Goal: Task Accomplishment & Management: Manage account settings

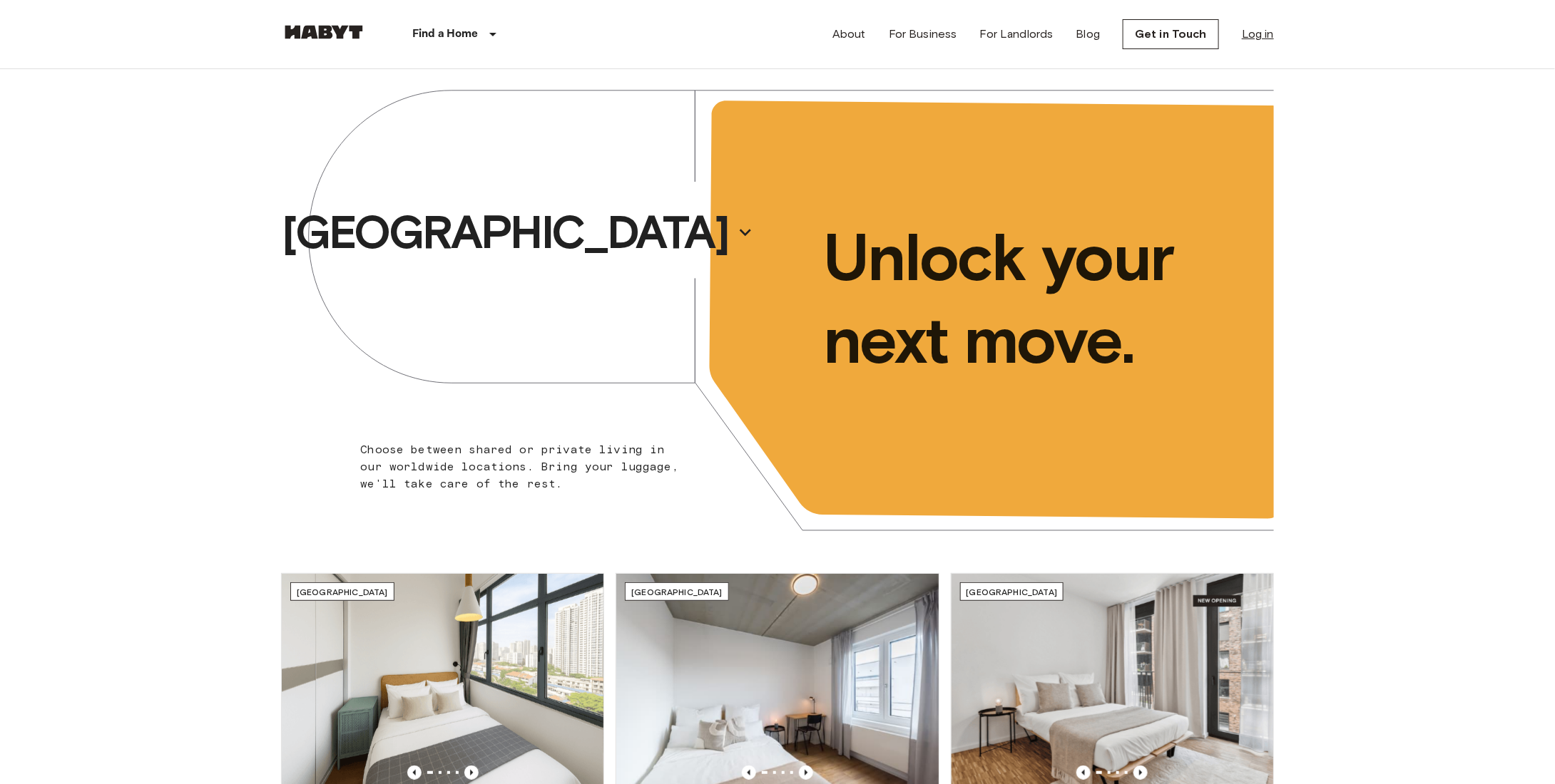
click at [1252, 39] on link "Log in" at bounding box center [1258, 34] width 32 height 17
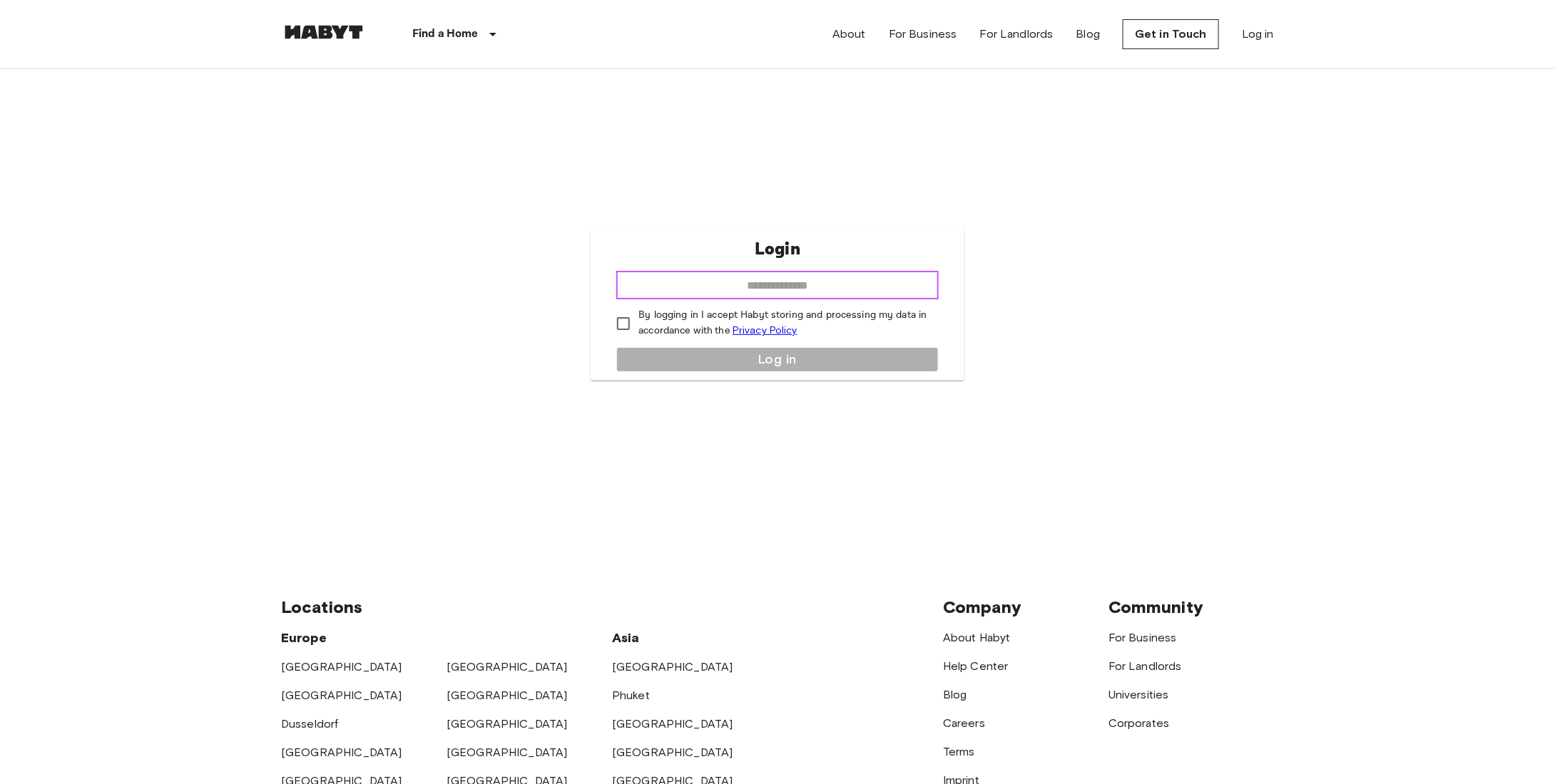
click at [800, 282] on input "email" at bounding box center [777, 285] width 322 height 28
type input "**********"
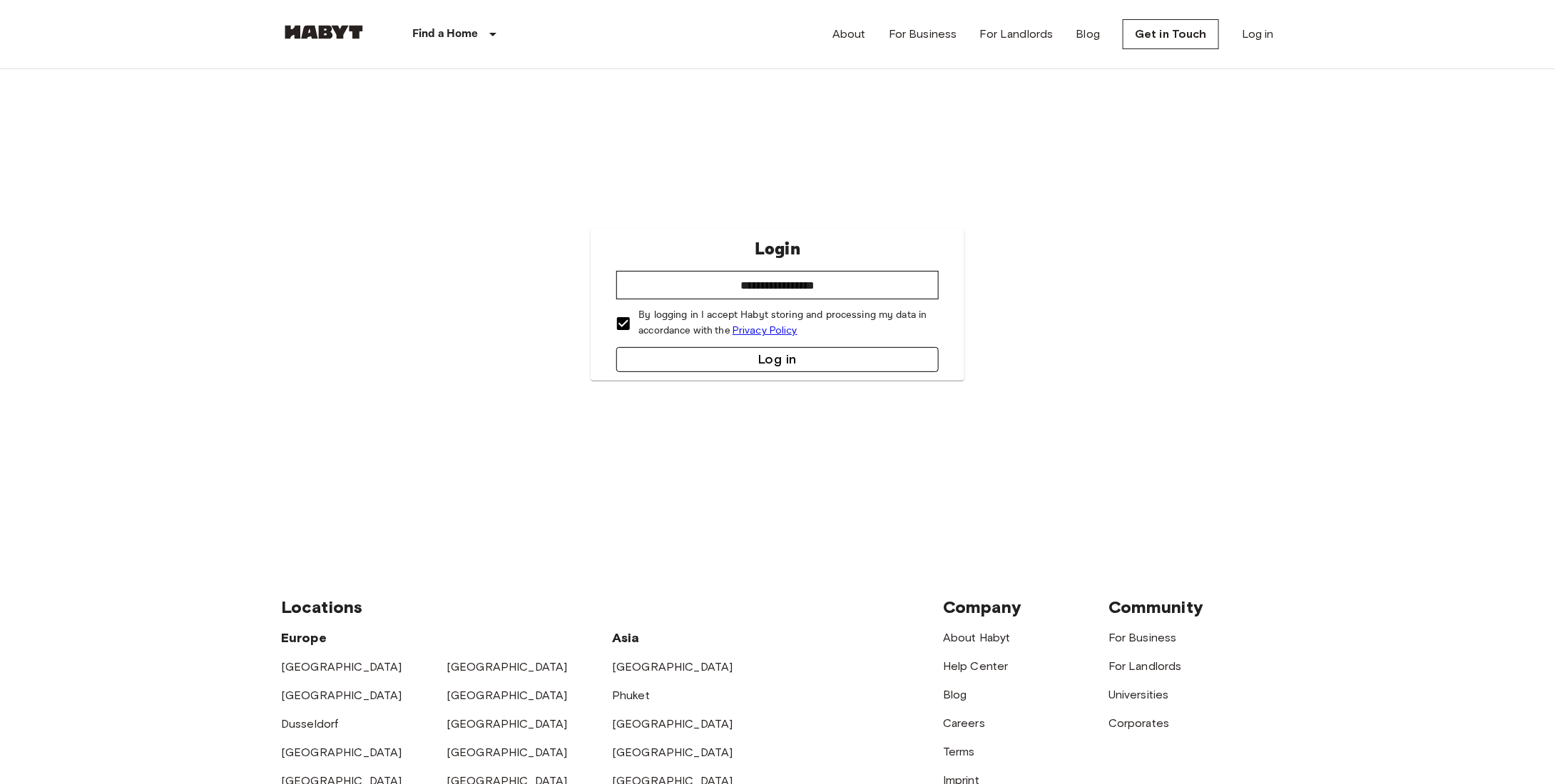
click at [768, 357] on button "Log in" at bounding box center [777, 360] width 322 height 25
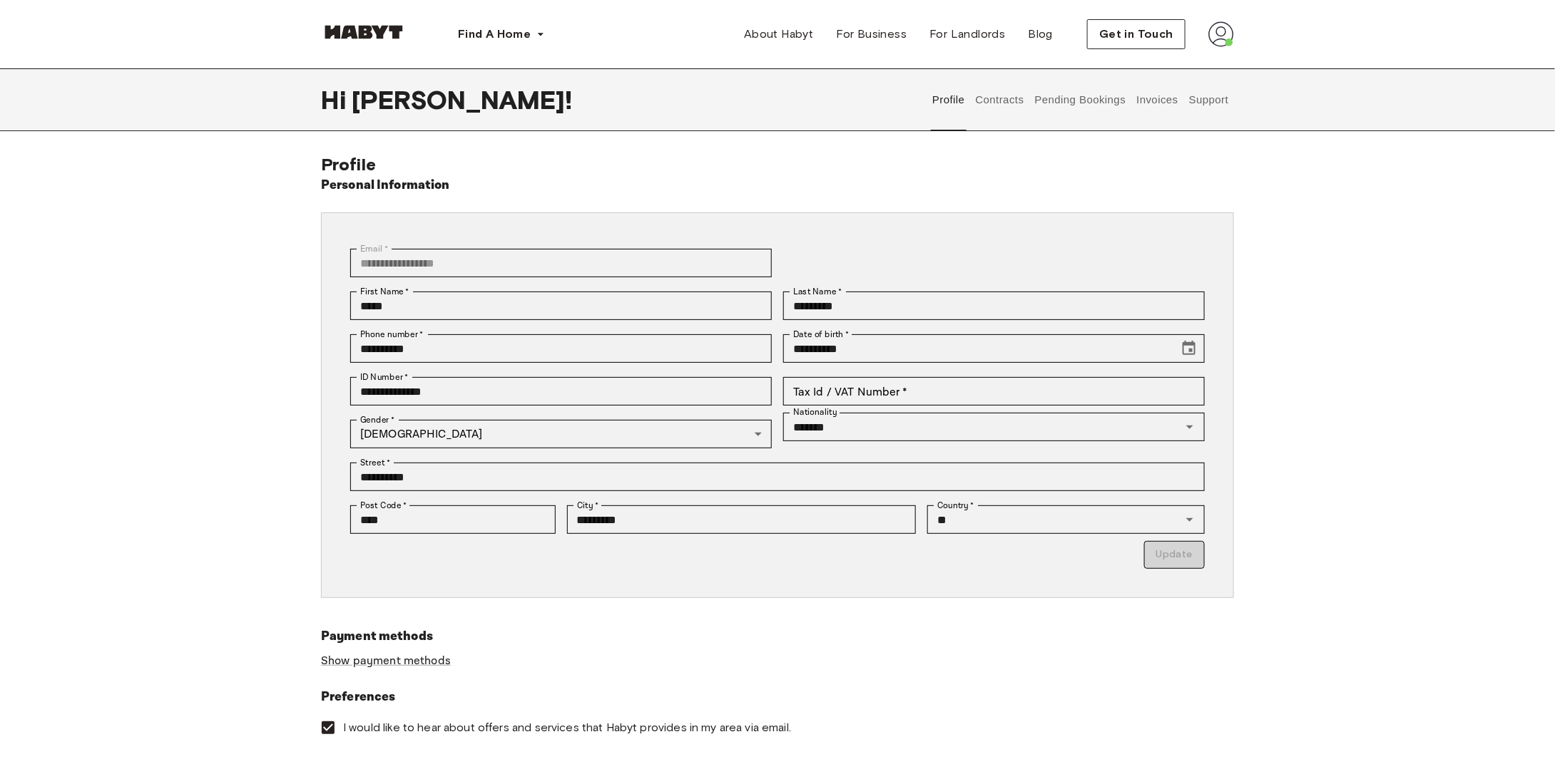
click at [1021, 110] on button "Contracts" at bounding box center [999, 100] width 52 height 62
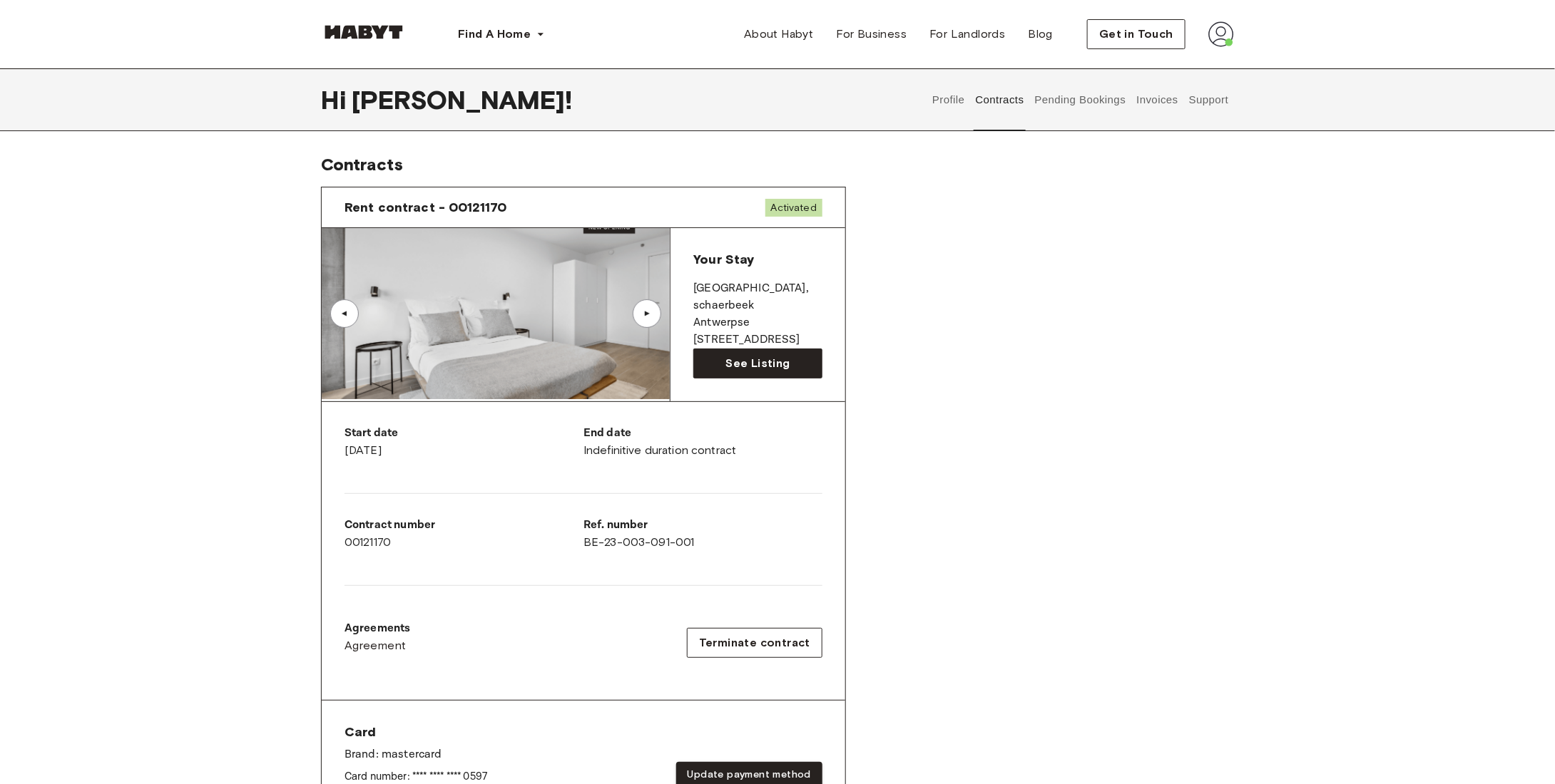
click at [1071, 104] on button "Pending Bookings" at bounding box center [1080, 100] width 95 height 62
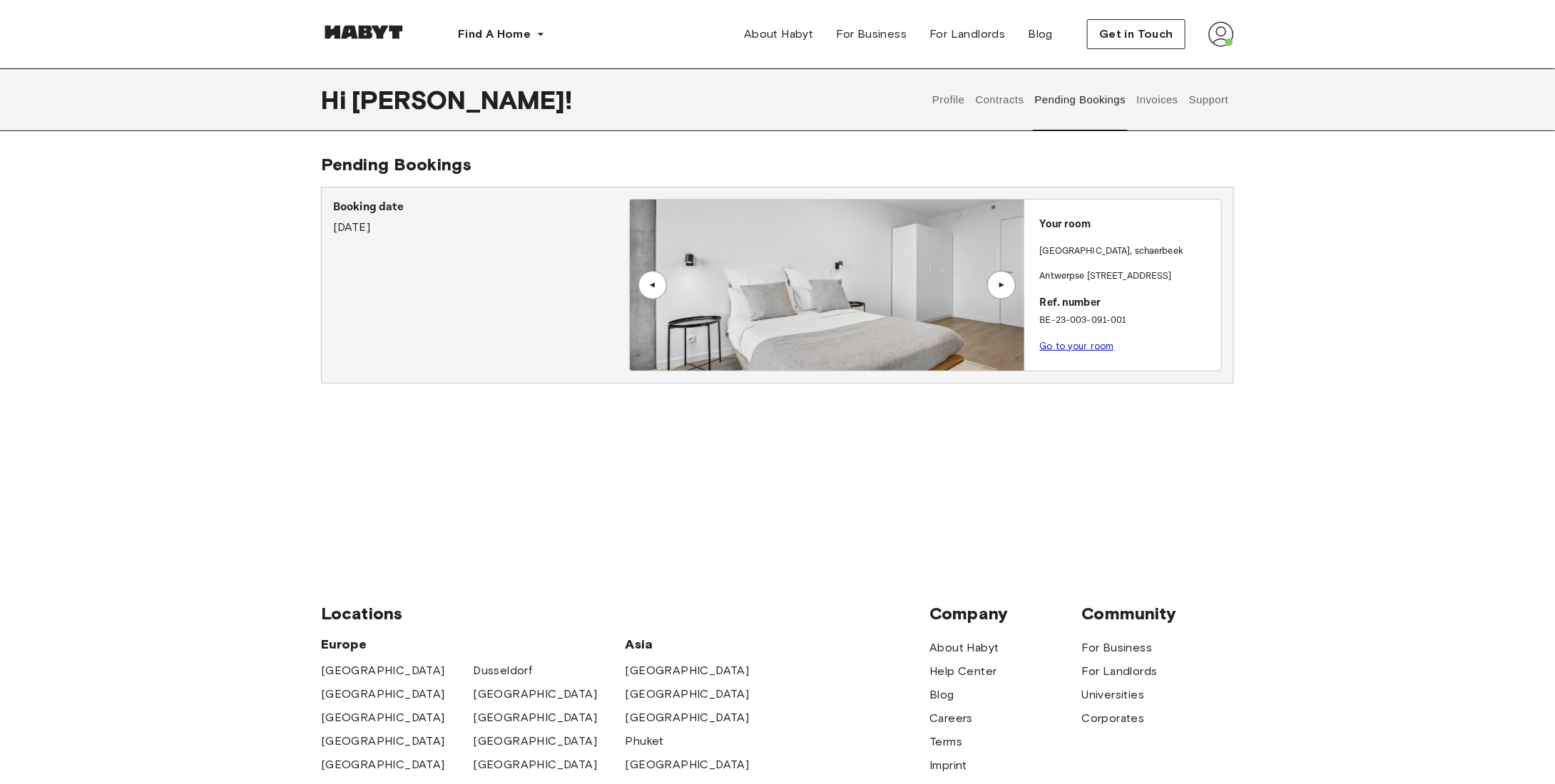
click at [1143, 114] on button "Invoices" at bounding box center [1157, 100] width 45 height 62
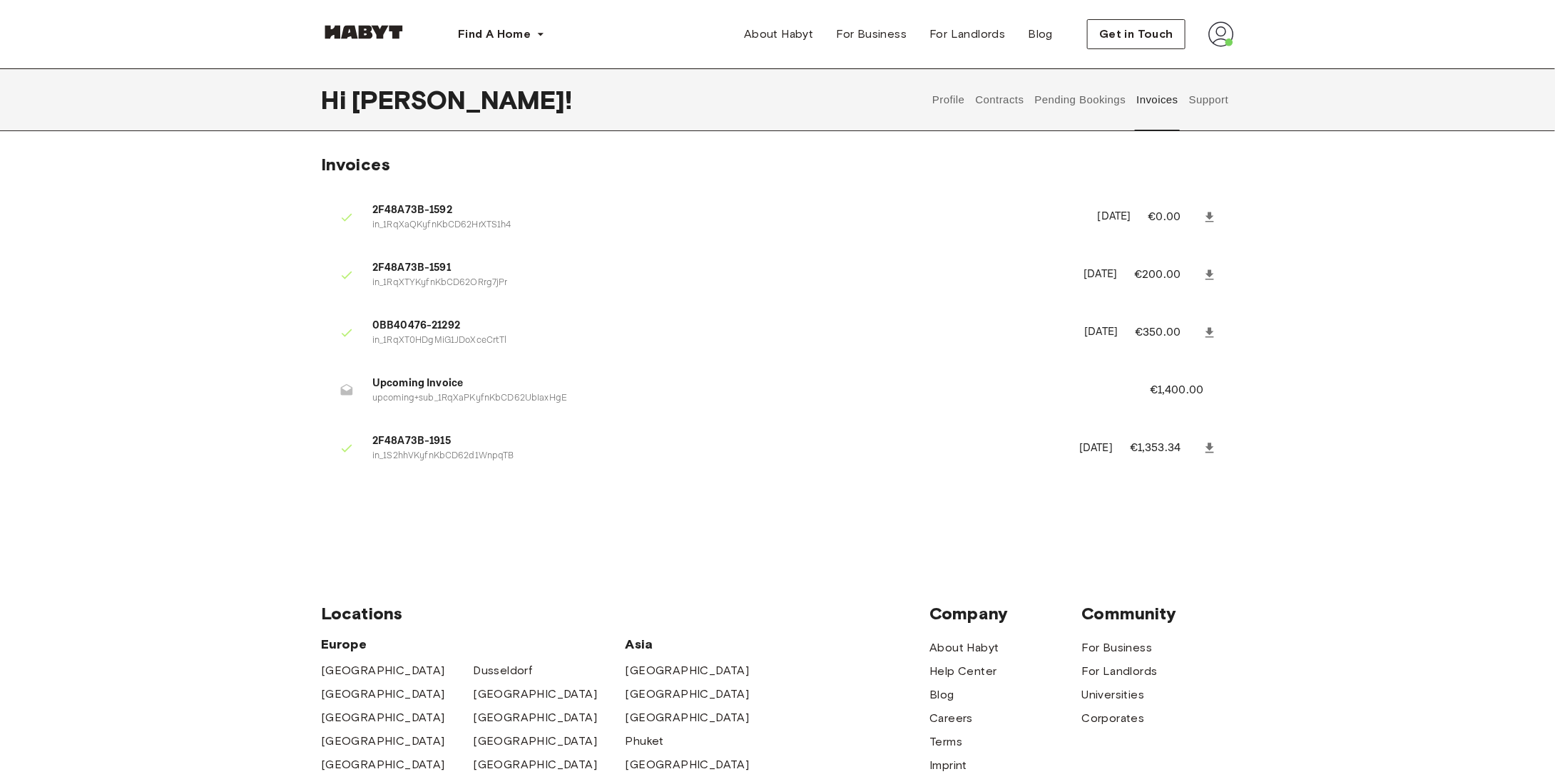
click at [1231, 44] on img at bounding box center [1221, 34] width 26 height 26
click at [1169, 66] on span "Profile" at bounding box center [1178, 67] width 36 height 17
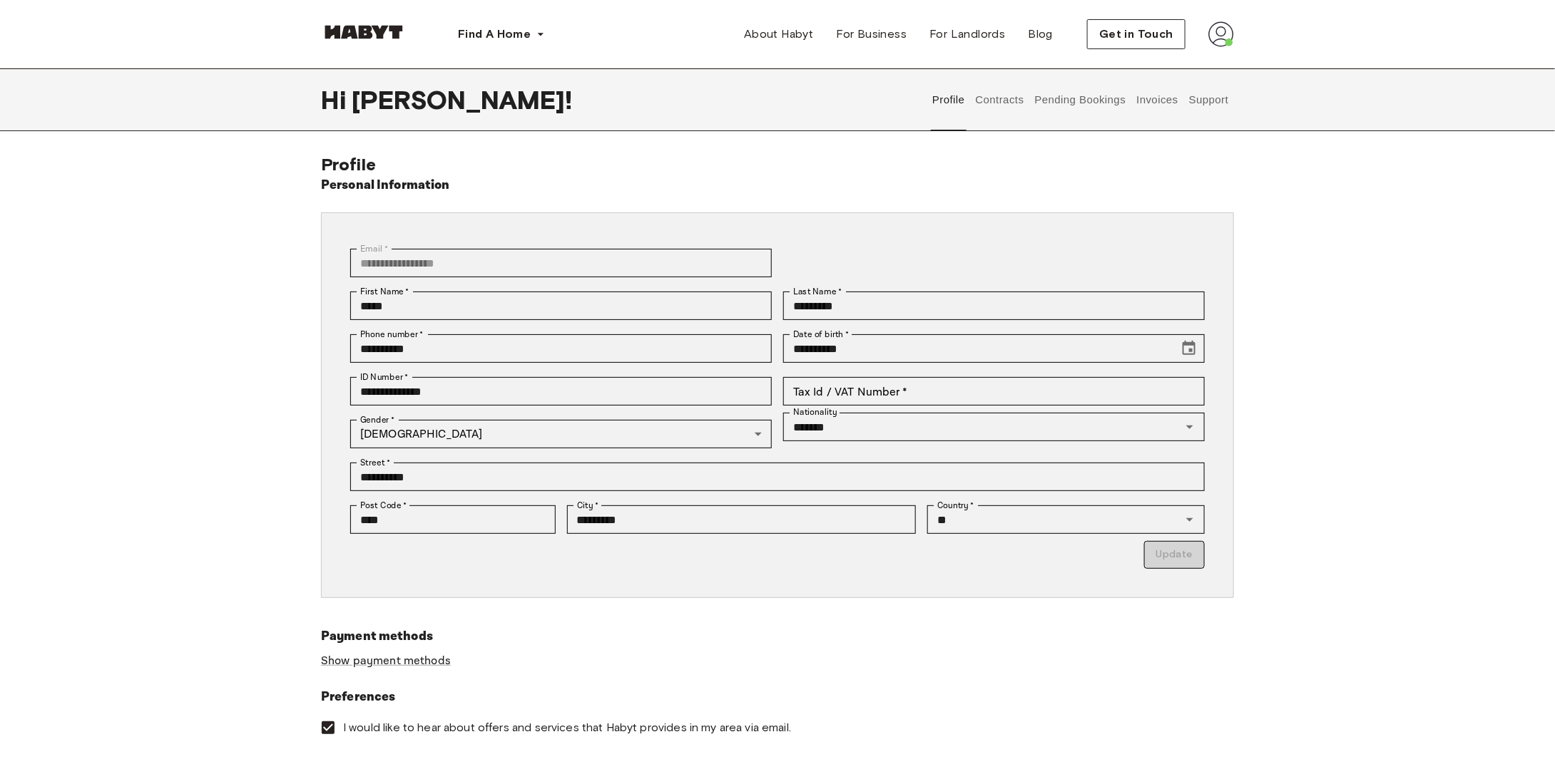
click at [1053, 114] on button "Pending Bookings" at bounding box center [1080, 100] width 95 height 62
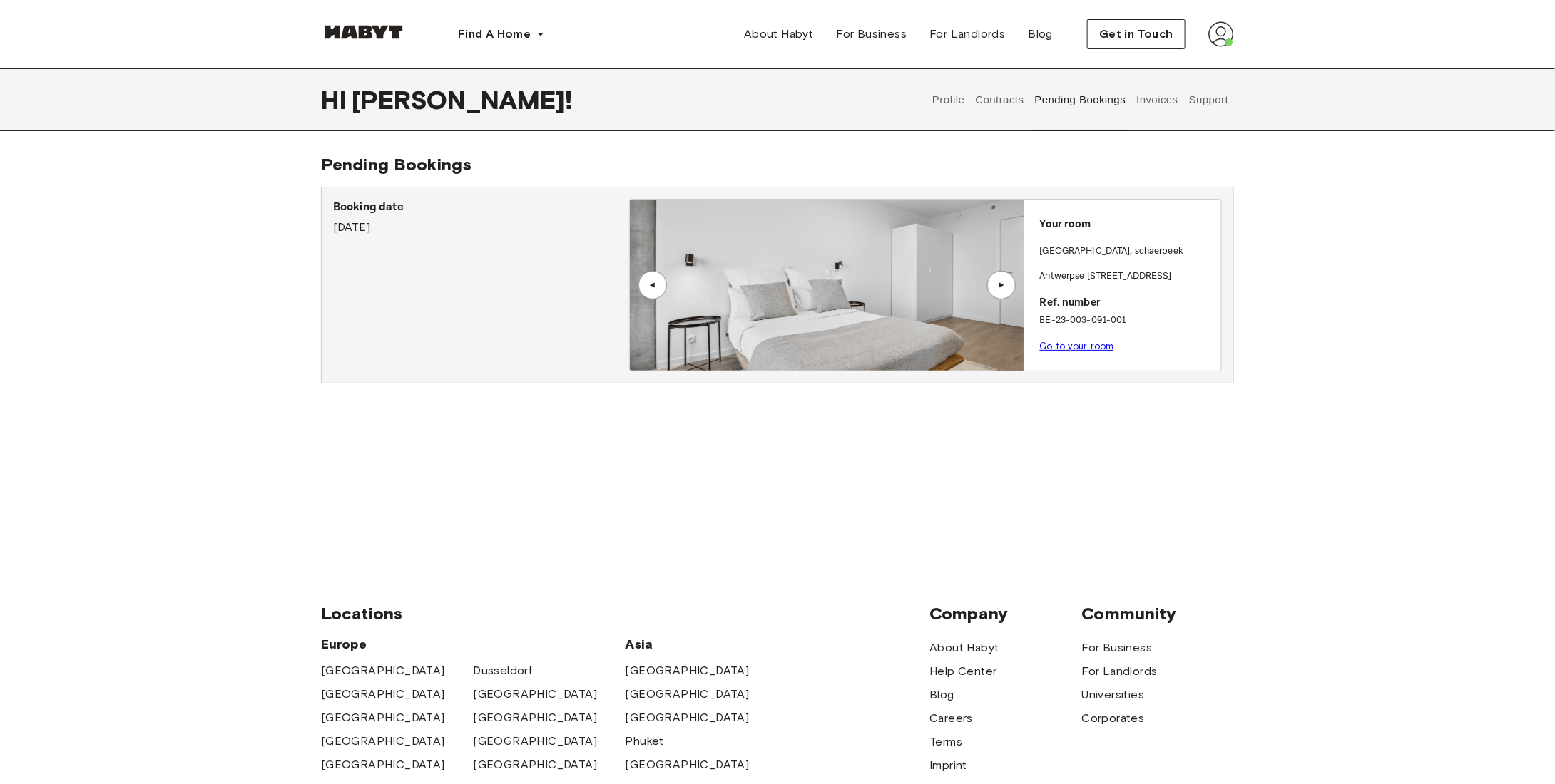
click at [1020, 110] on button "Contracts" at bounding box center [999, 100] width 52 height 62
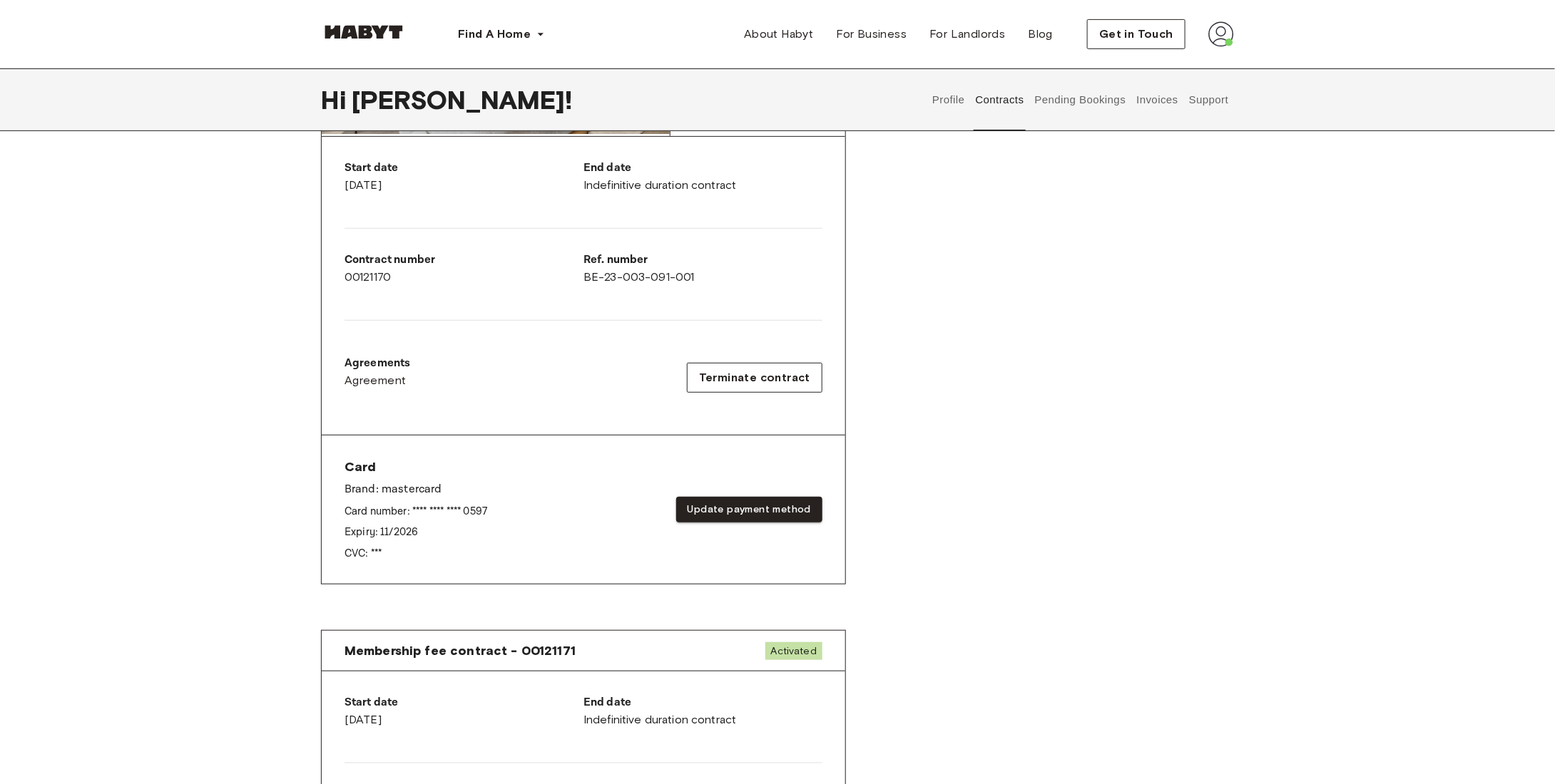
scroll to position [285, 0]
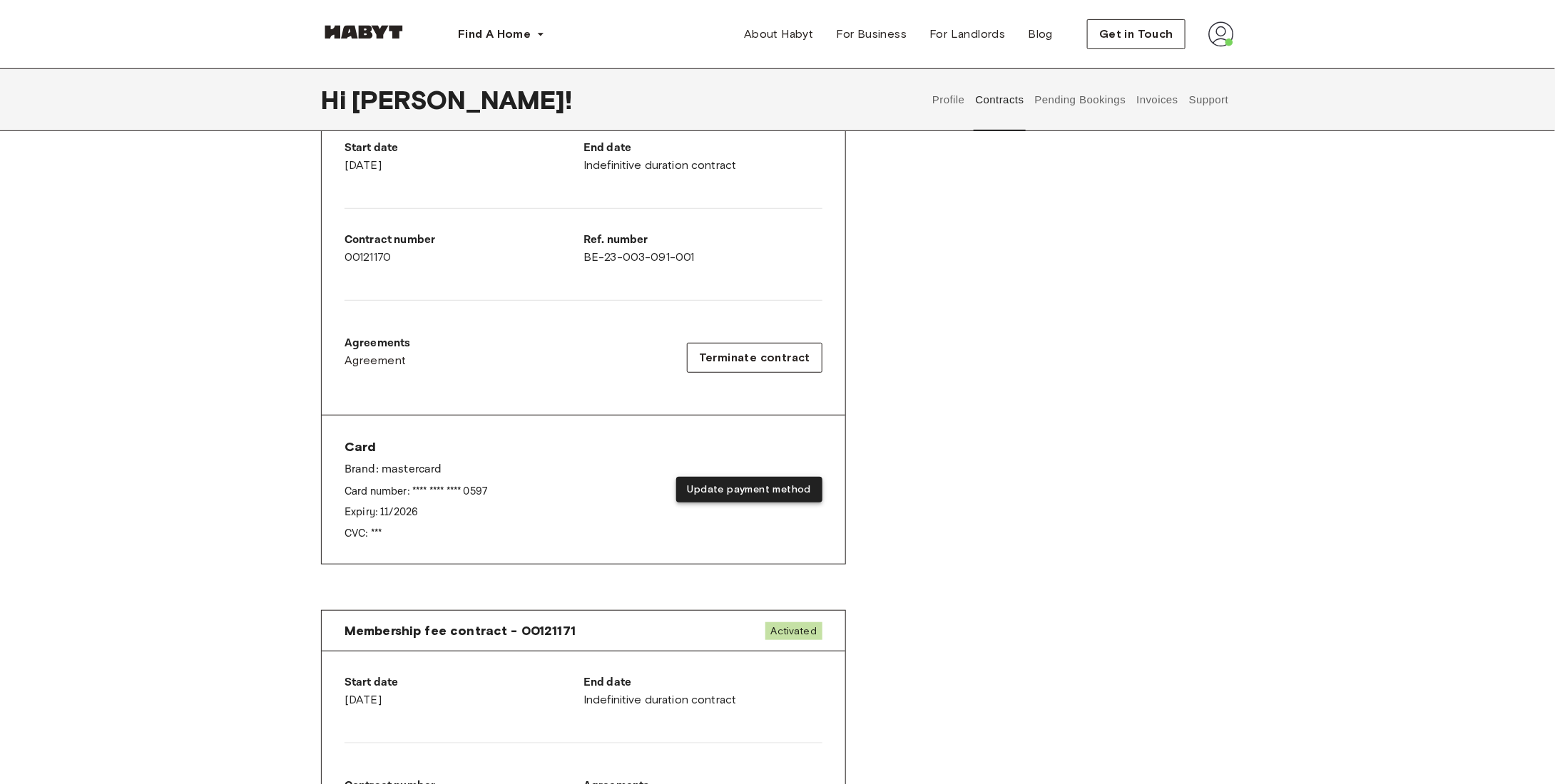
click at [759, 487] on button "Update payment method" at bounding box center [749, 490] width 146 height 27
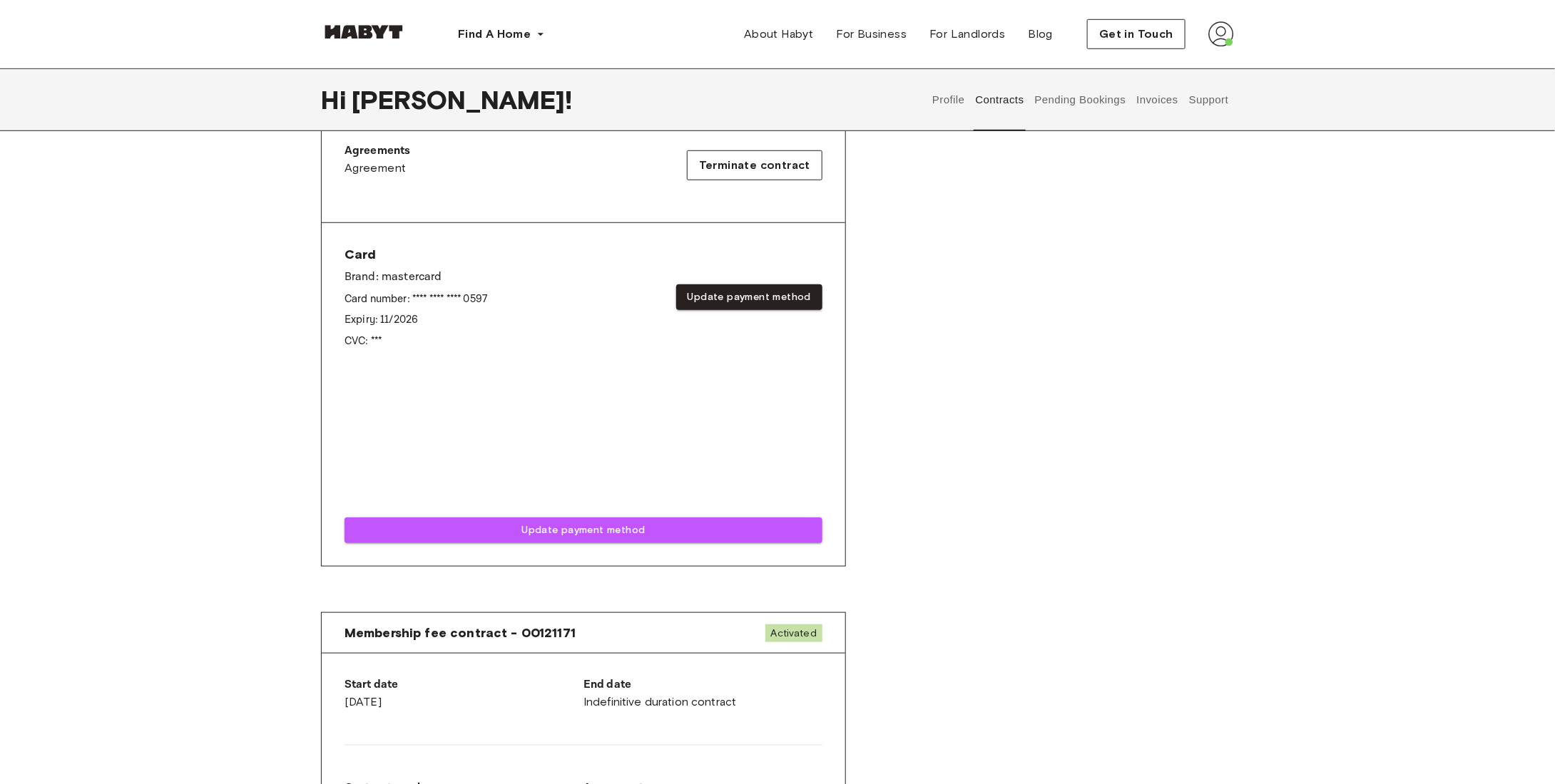
scroll to position [499, 0]
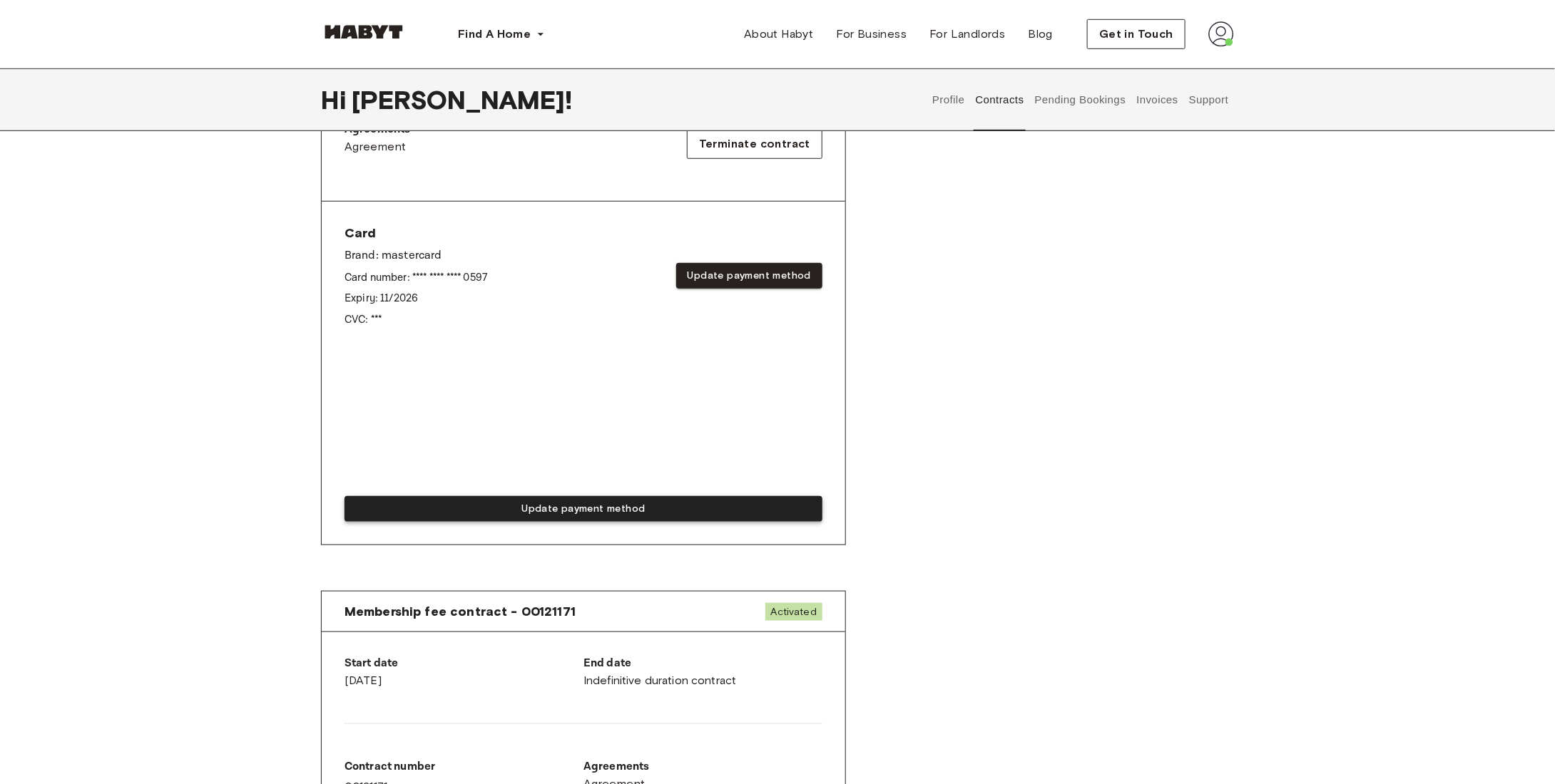
click at [597, 507] on button "Update payment method" at bounding box center [583, 509] width 478 height 27
click at [590, 501] on button "Update payment method" at bounding box center [583, 509] width 478 height 27
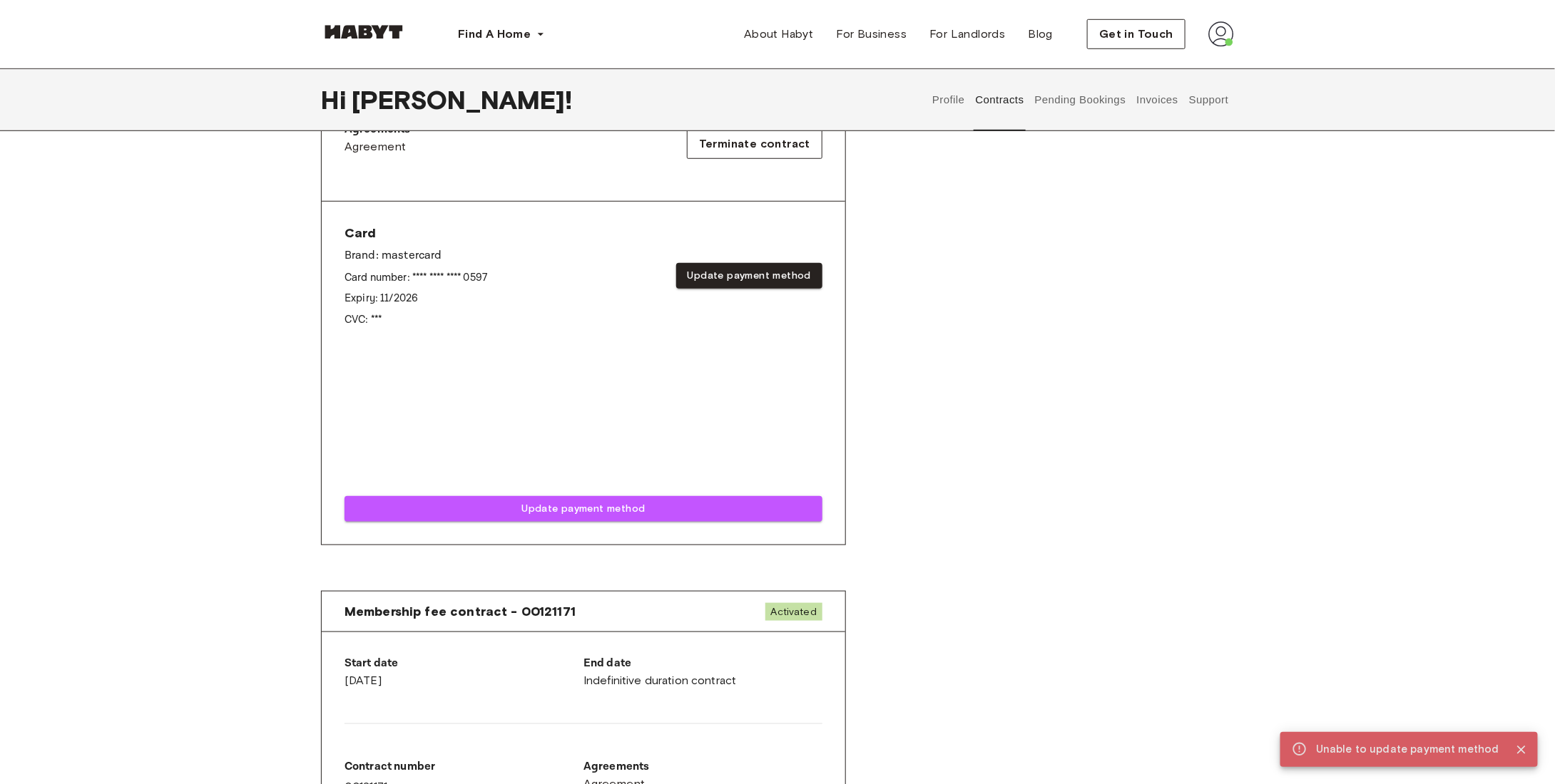
click at [1095, 339] on div "Rent contract - 00121170 Activated ▲ ▲ Your Stay BRUSSELS , schaerbeek Antwerps…" at bounding box center [778, 128] width 913 height 904
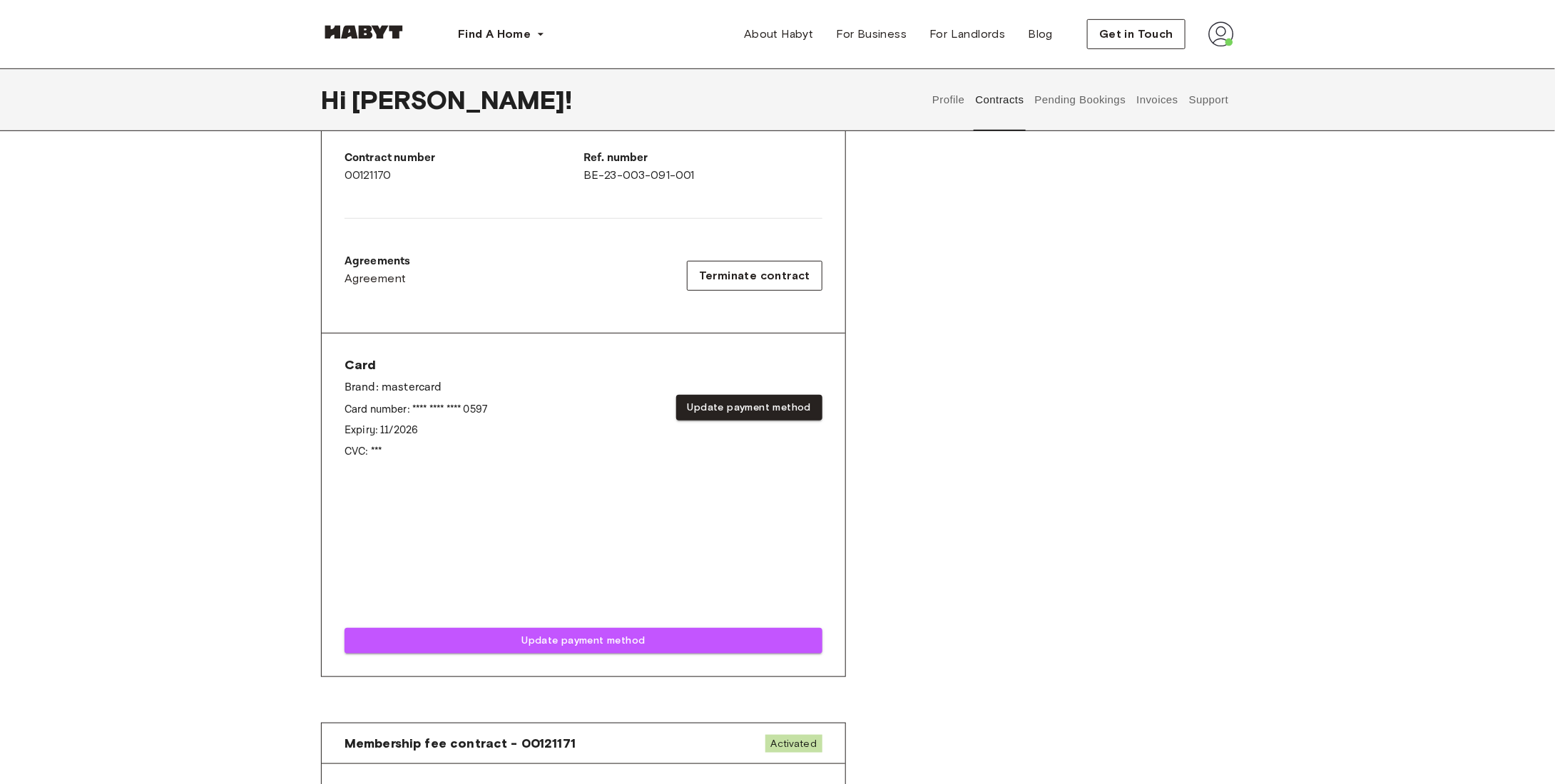
scroll to position [357, 0]
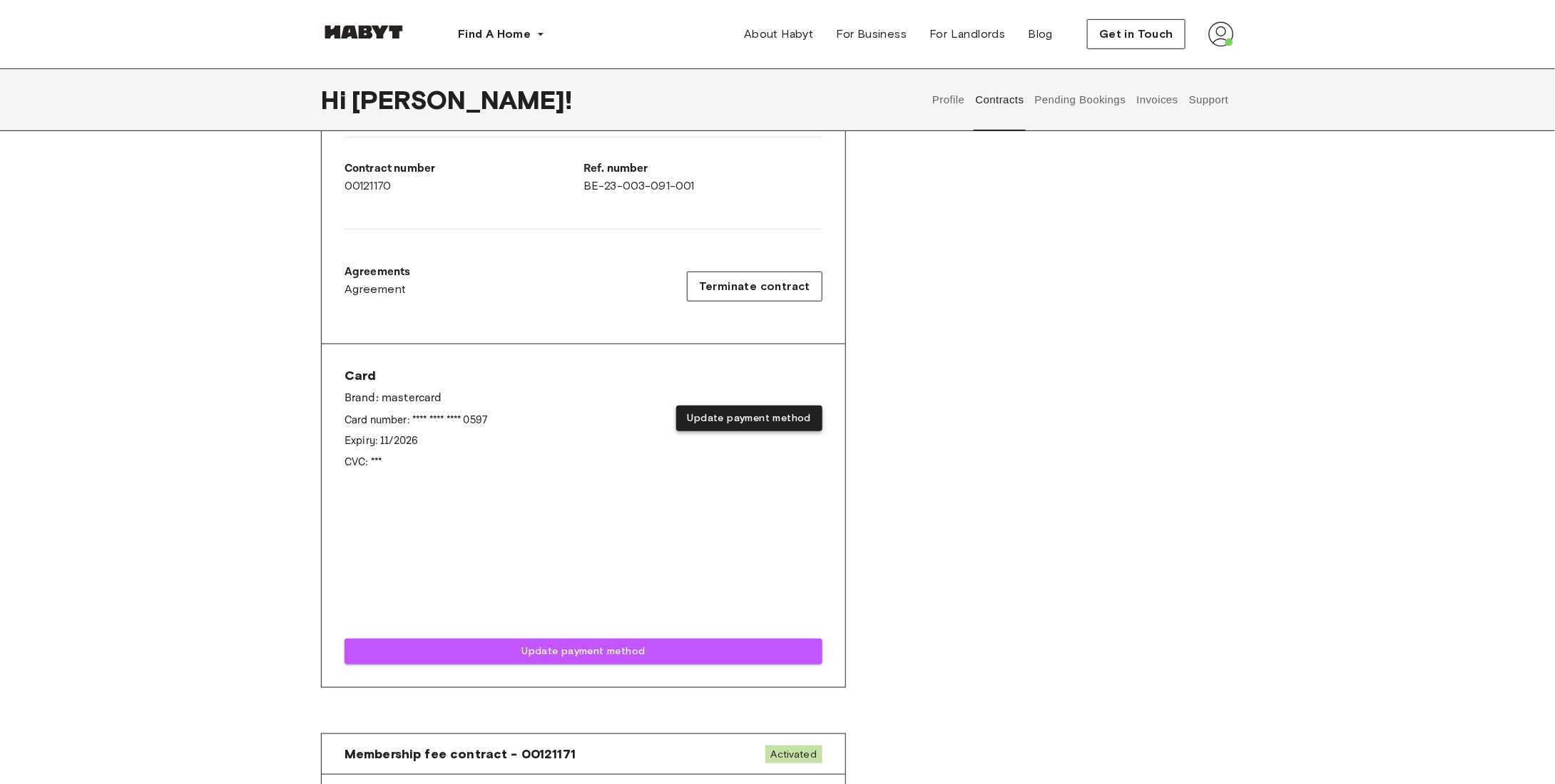
click at [766, 414] on button "Update payment method" at bounding box center [749, 418] width 146 height 27
click at [765, 416] on button "Update payment method" at bounding box center [749, 418] width 146 height 27
click at [972, 531] on div "Rent contract - 00121170 Activated ▲ ▲ Your Stay BRUSSELS , schaerbeek Antwerps…" at bounding box center [778, 270] width 913 height 904
click at [749, 415] on button "Update payment method" at bounding box center [749, 418] width 146 height 27
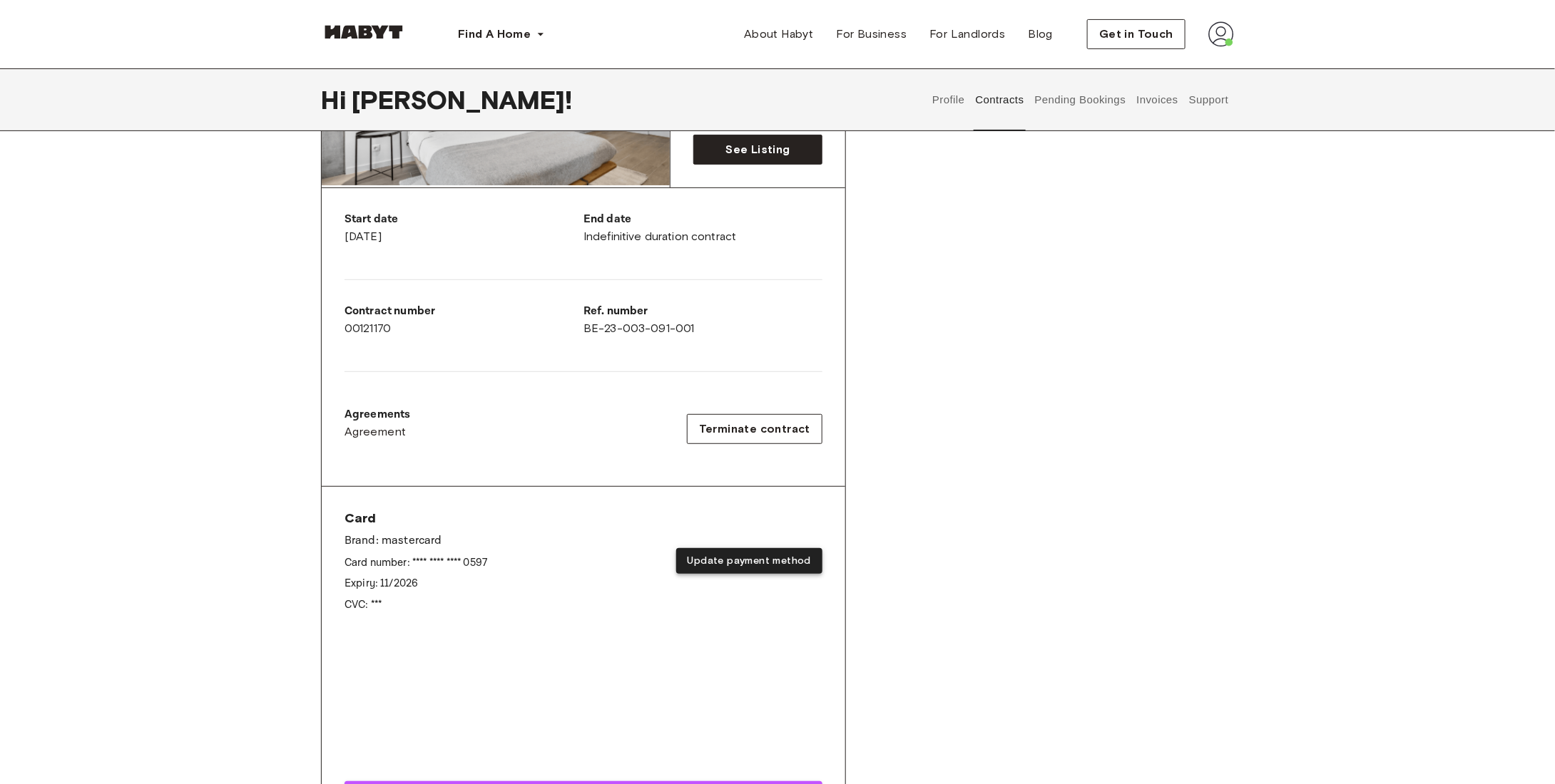
scroll to position [72, 0]
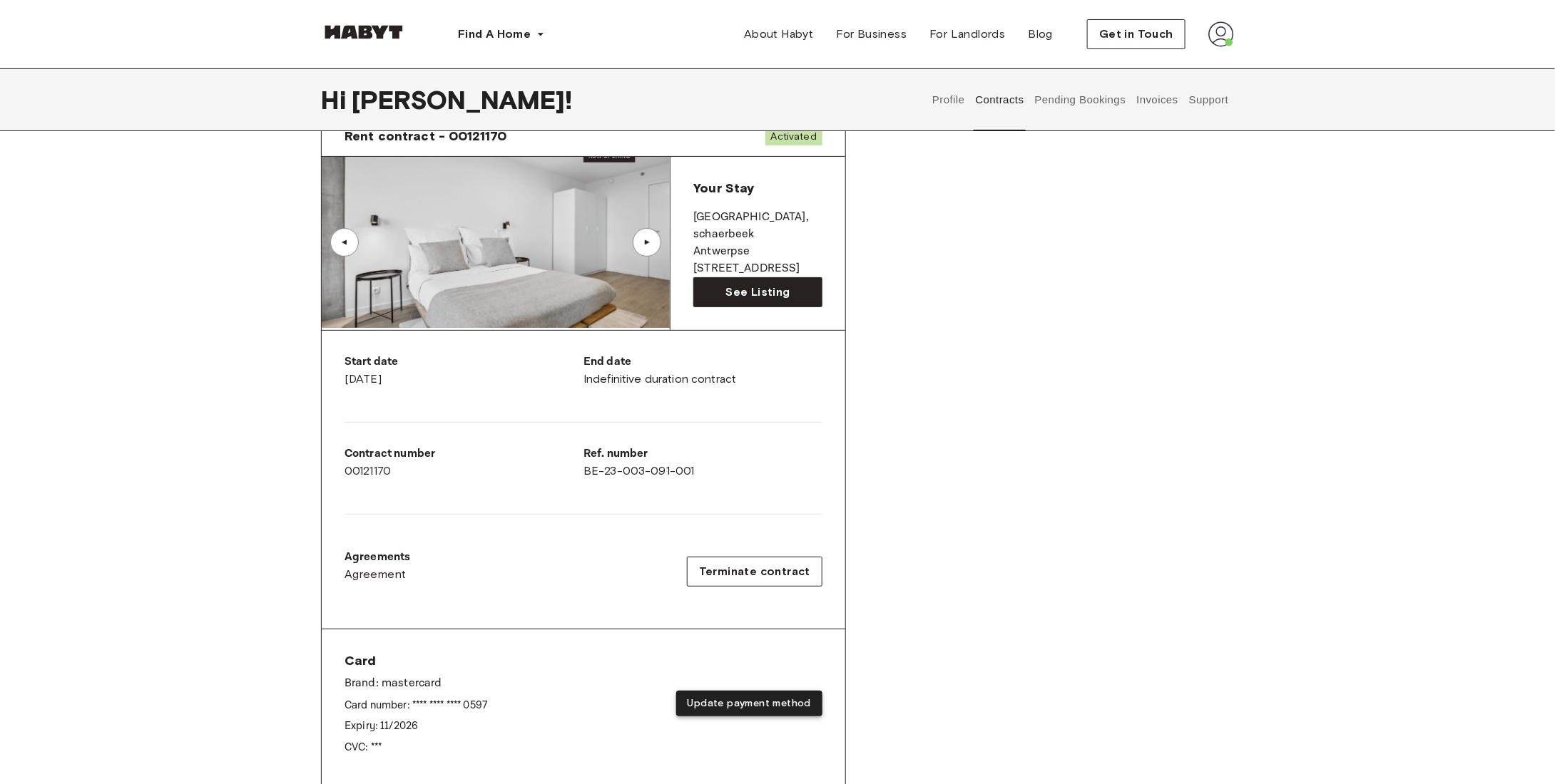
click at [727, 696] on button "Update payment method" at bounding box center [749, 704] width 146 height 27
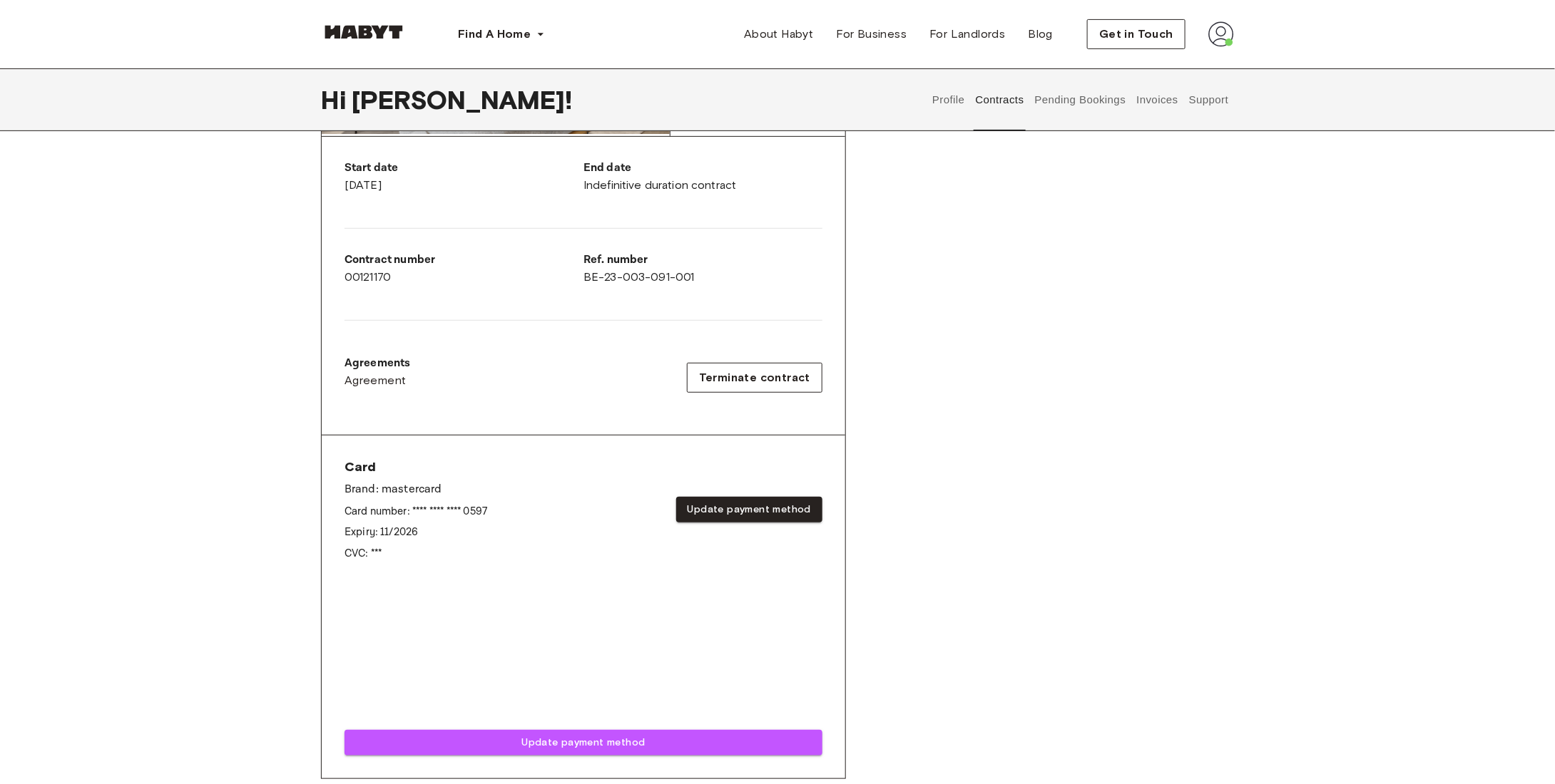
scroll to position [285, 0]
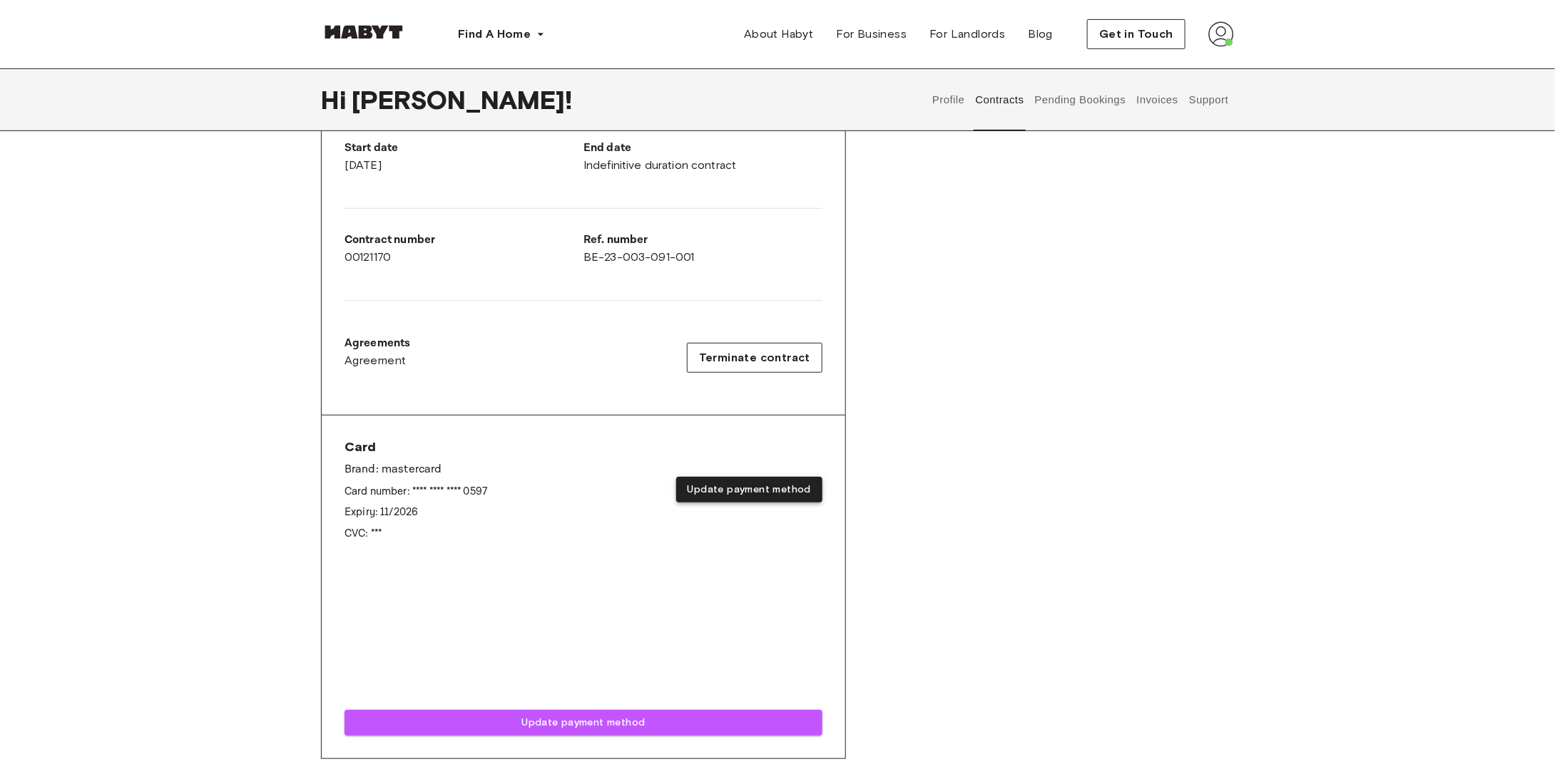
click at [754, 483] on button "Update payment method" at bounding box center [749, 490] width 146 height 27
click at [1067, 410] on div "Rent contract - 00121170 Activated ▲ ▲ Your Stay BRUSSELS , schaerbeek Antwerps…" at bounding box center [778, 342] width 913 height 904
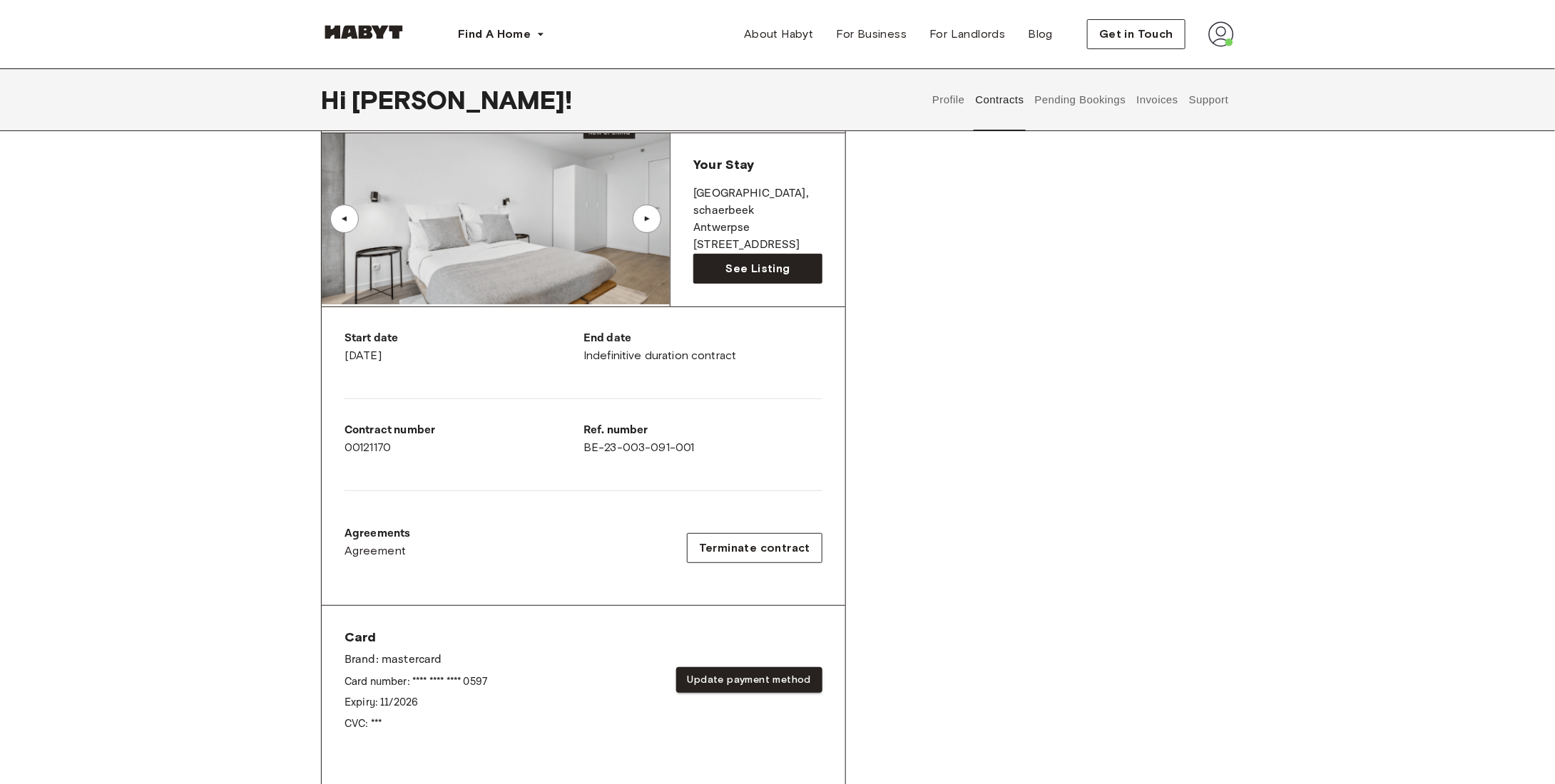
scroll to position [0, 0]
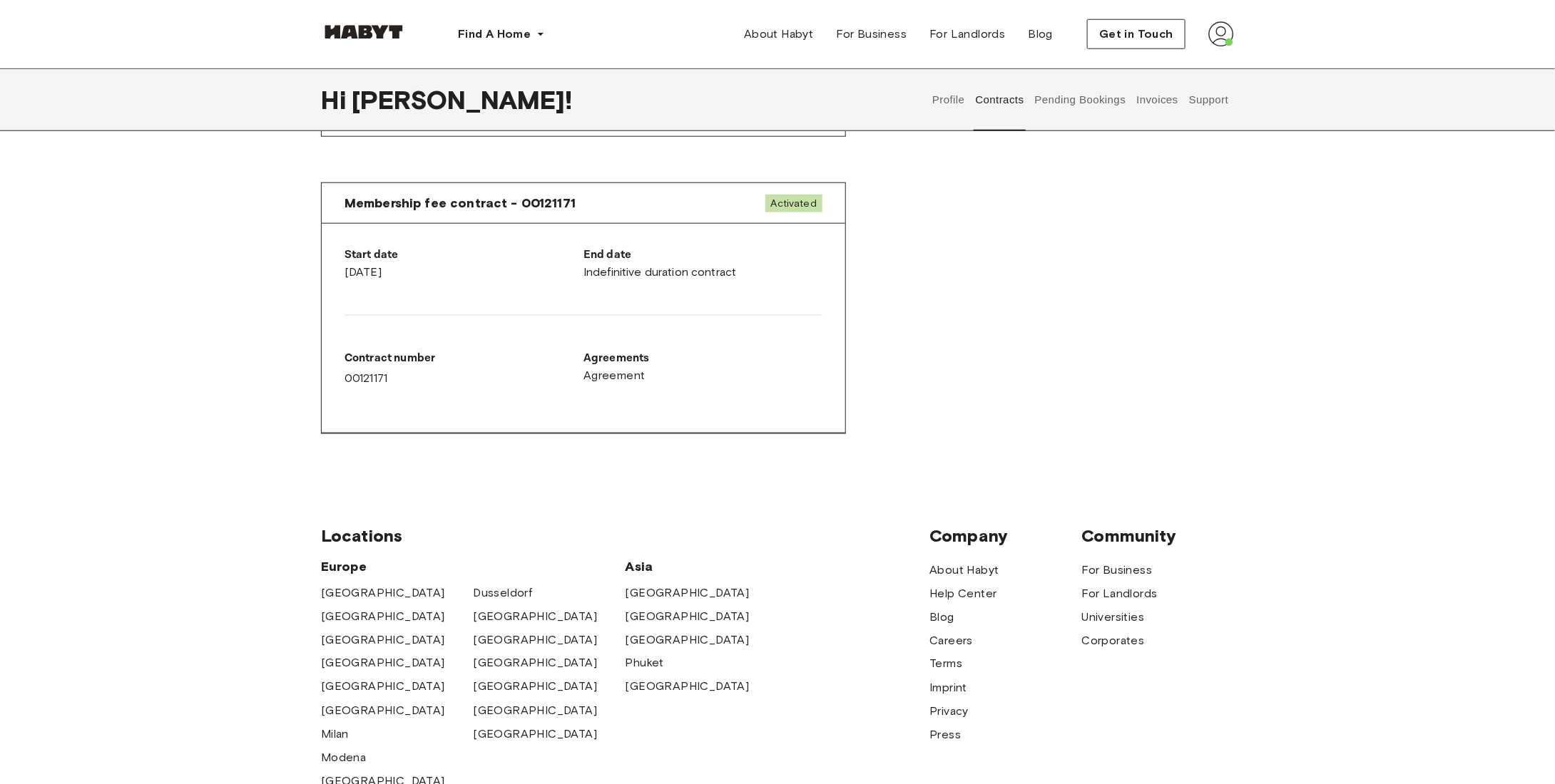
scroll to position [427, 0]
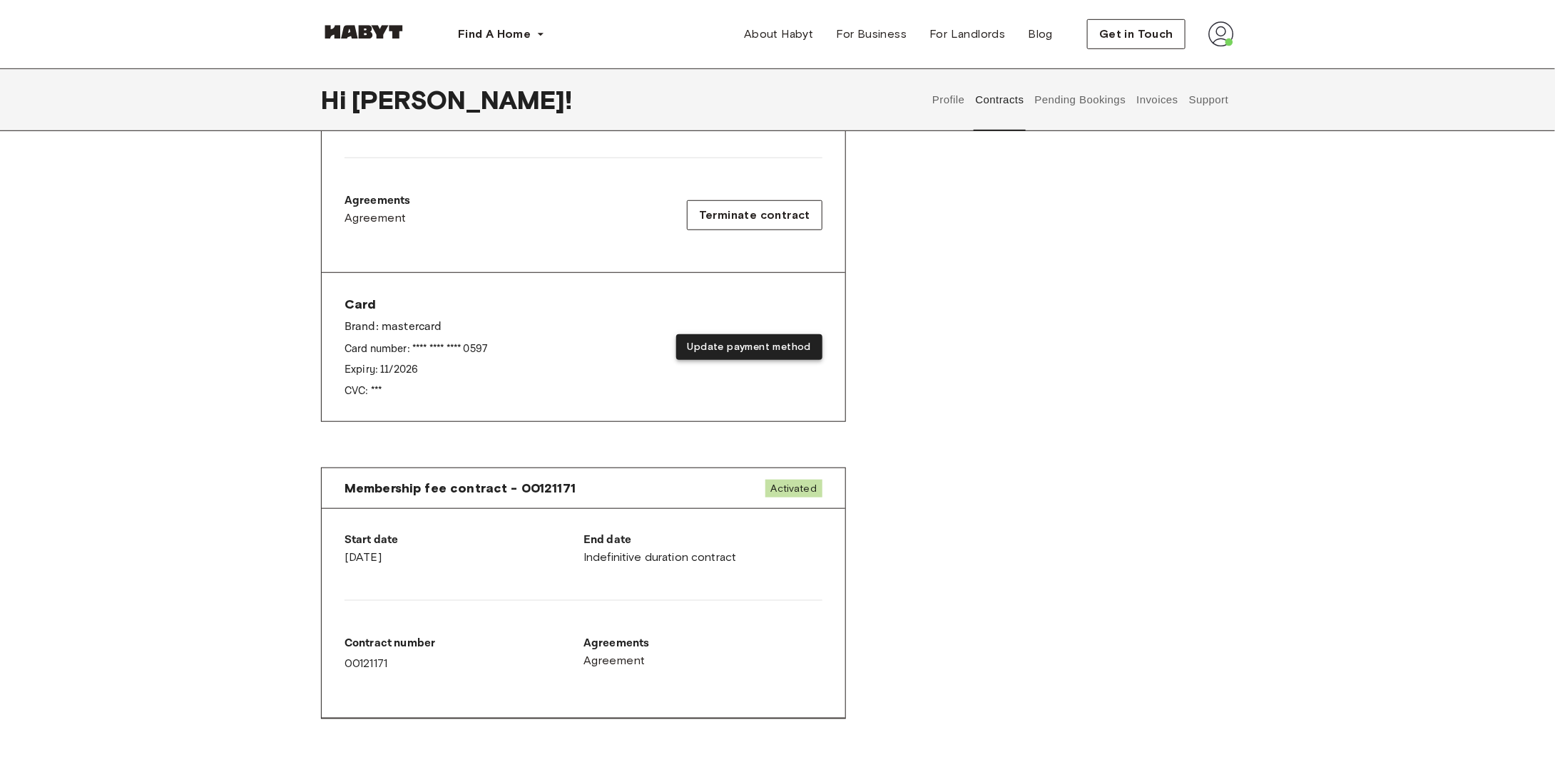
click at [765, 338] on button "Update payment method" at bounding box center [749, 347] width 146 height 27
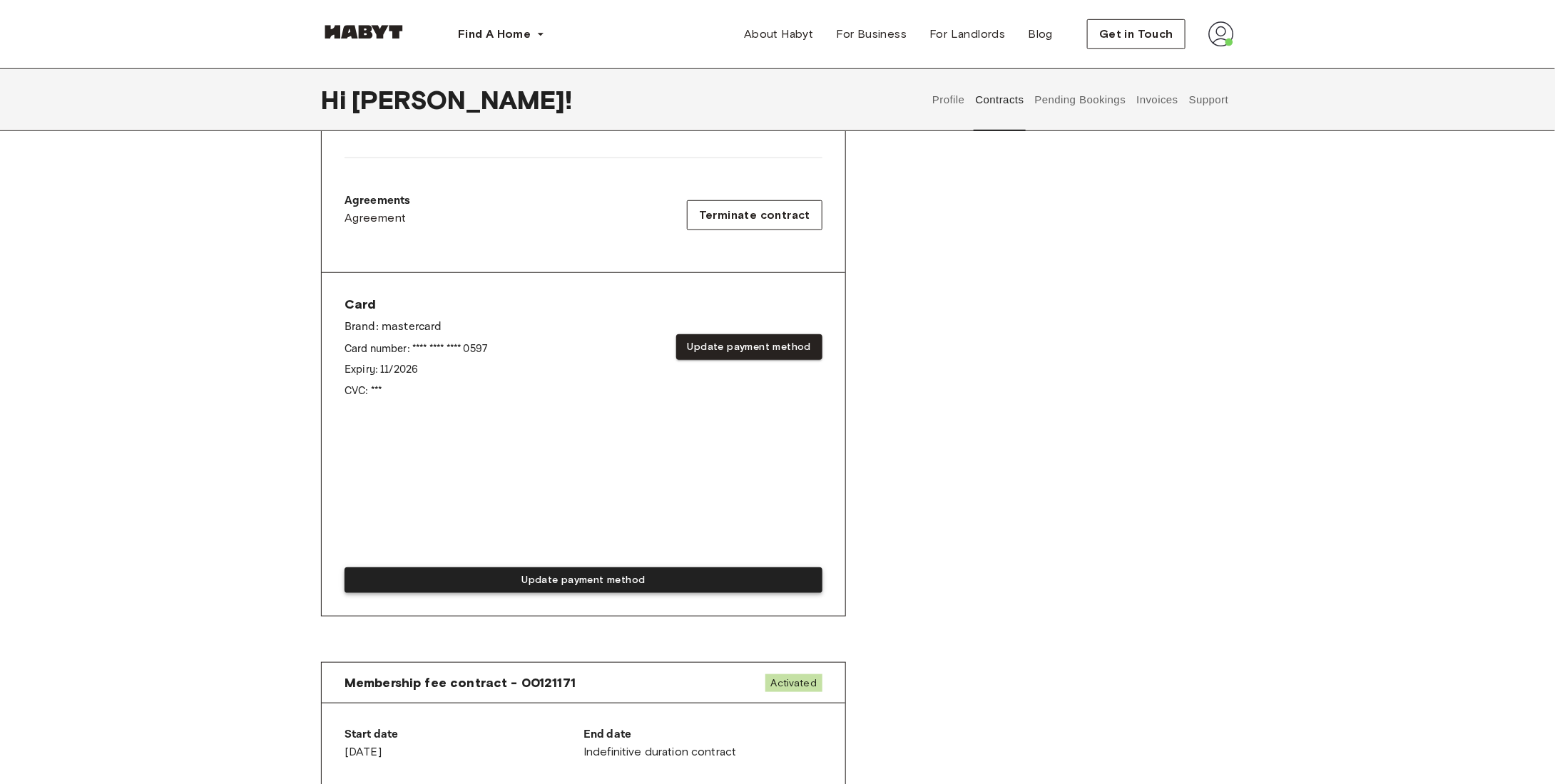
click at [609, 572] on button "Update payment method" at bounding box center [583, 581] width 478 height 27
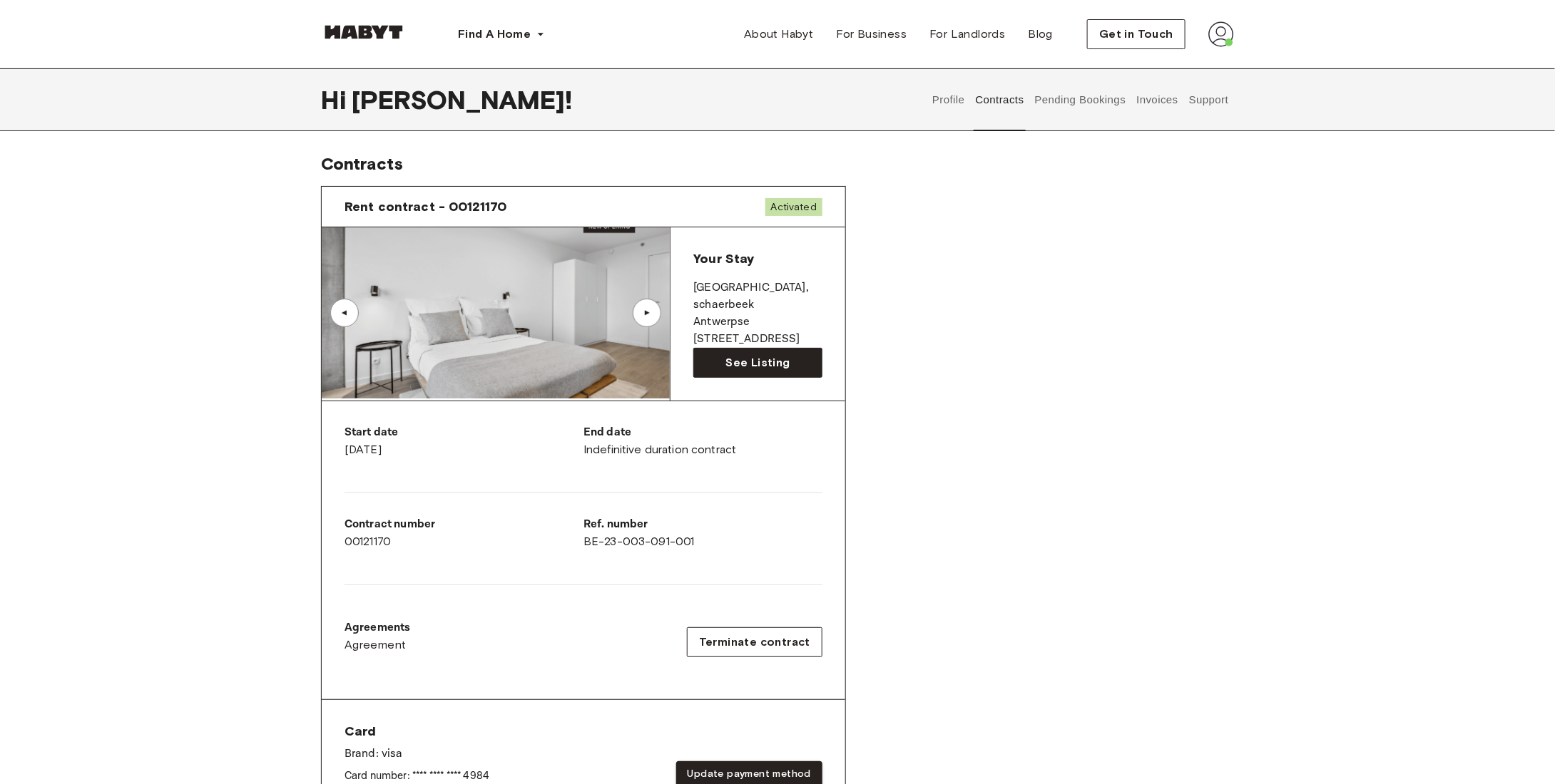
scroll to position [0, 0]
click at [1166, 101] on button "Invoices" at bounding box center [1157, 100] width 45 height 62
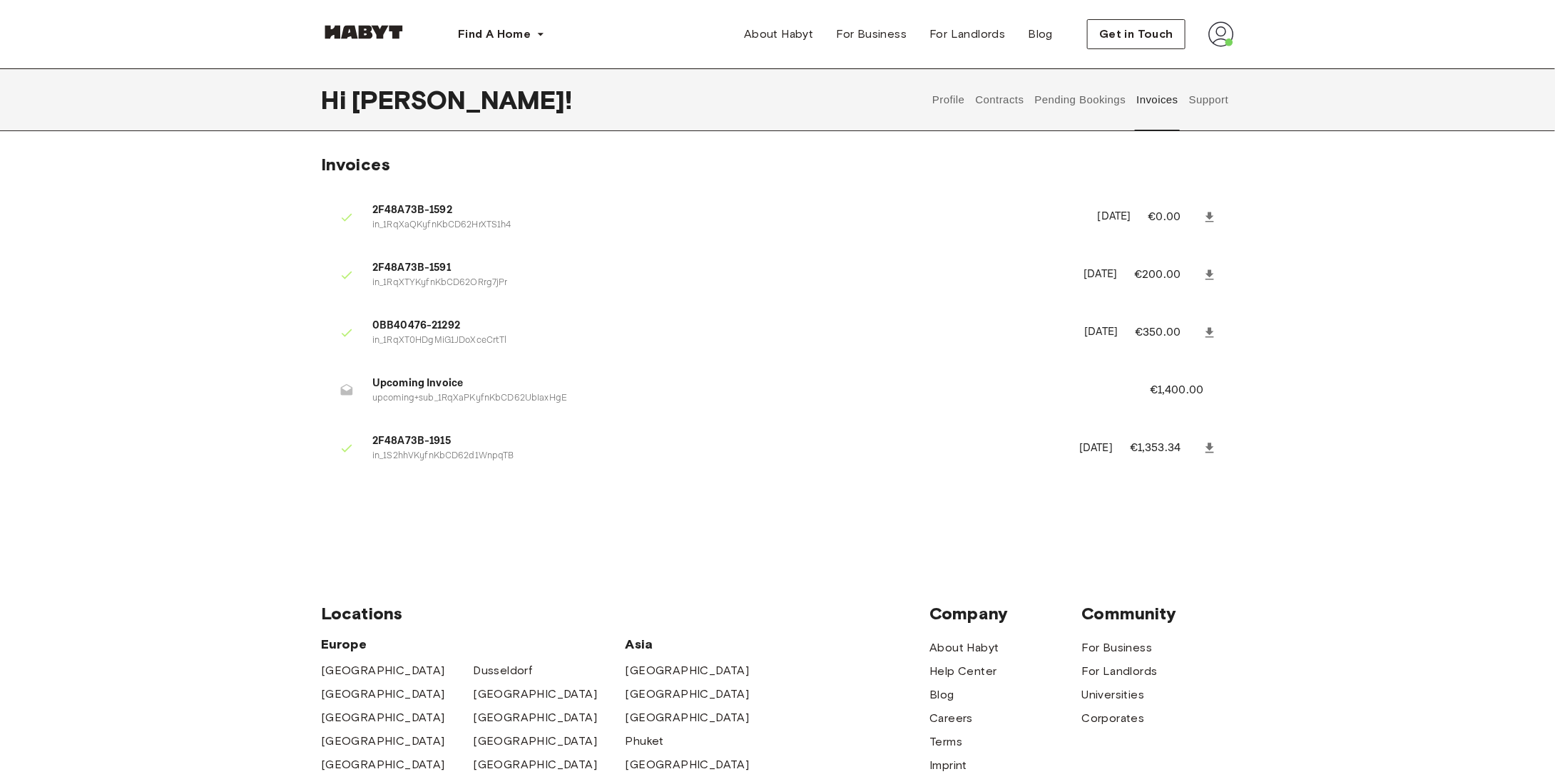
click at [1204, 449] on icon at bounding box center [1210, 448] width 14 height 14
